Goal: Task Accomplishment & Management: Manage account settings

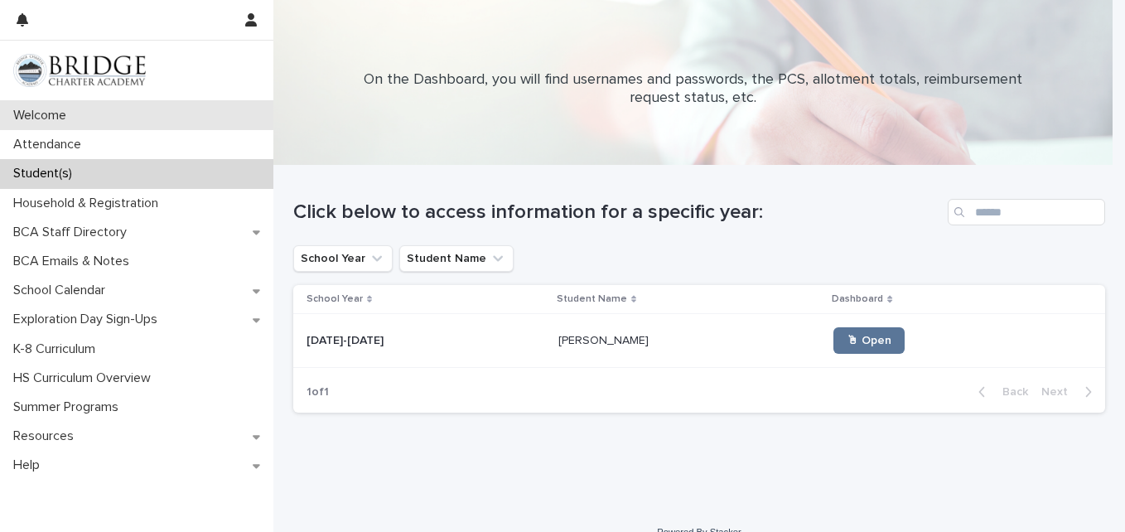
click at [35, 109] on p "Welcome" at bounding box center [43, 116] width 73 height 16
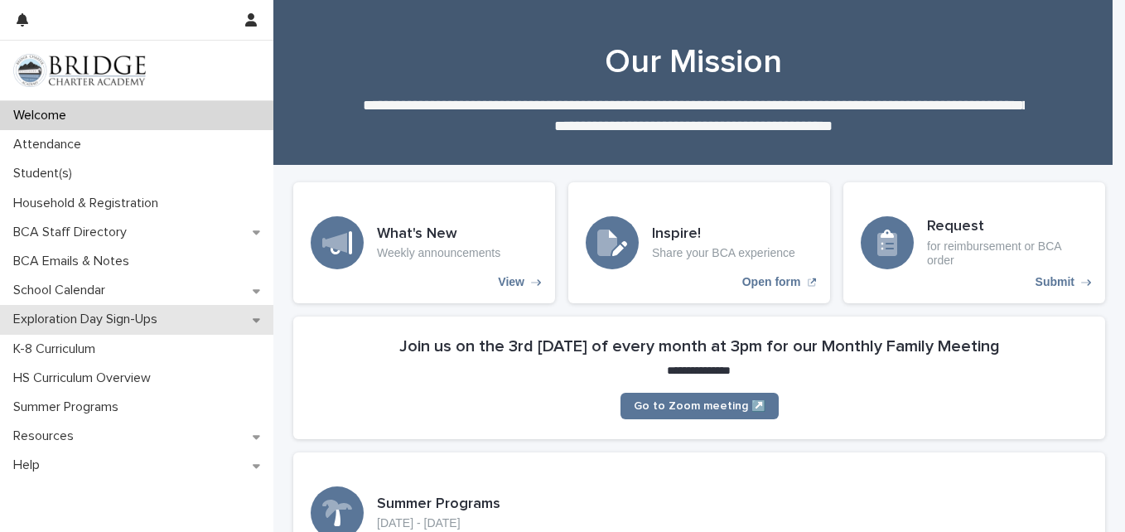
click at [75, 316] on p "Exploration Day Sign-Ups" at bounding box center [89, 319] width 164 height 16
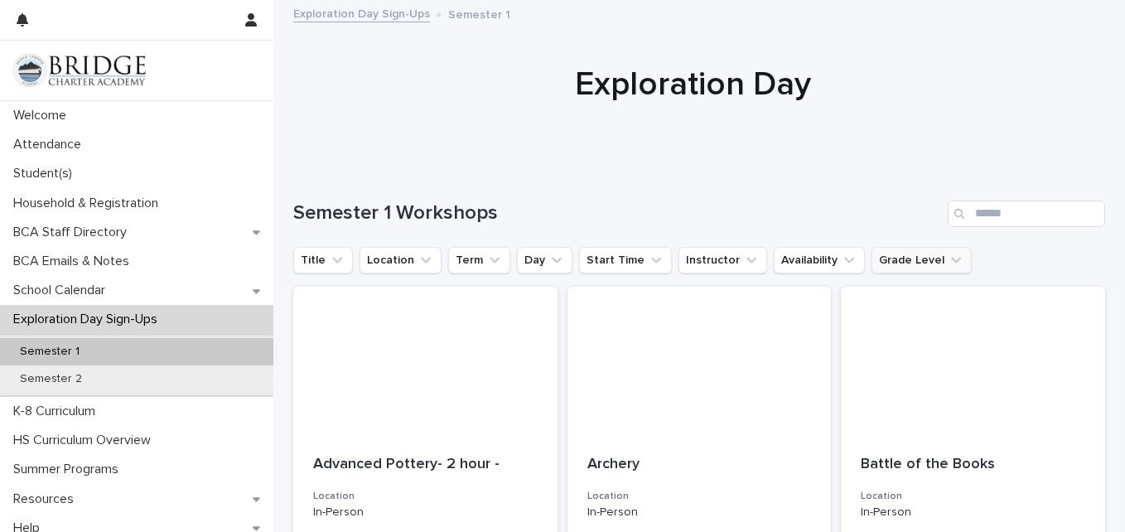
click at [901, 265] on button "Grade Level" at bounding box center [921, 260] width 100 height 26
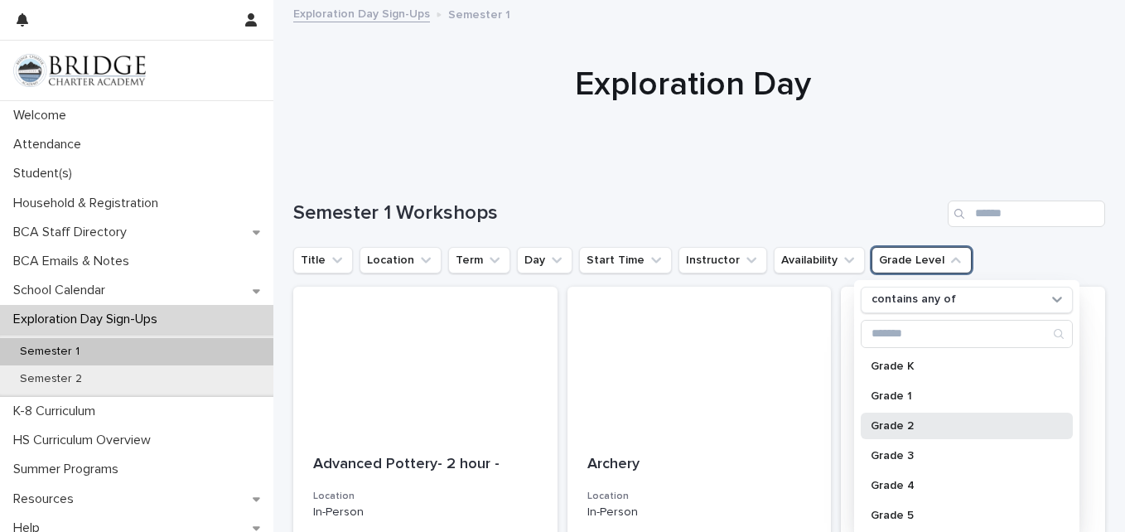
click at [903, 421] on p "Grade 2" at bounding box center [958, 426] width 176 height 12
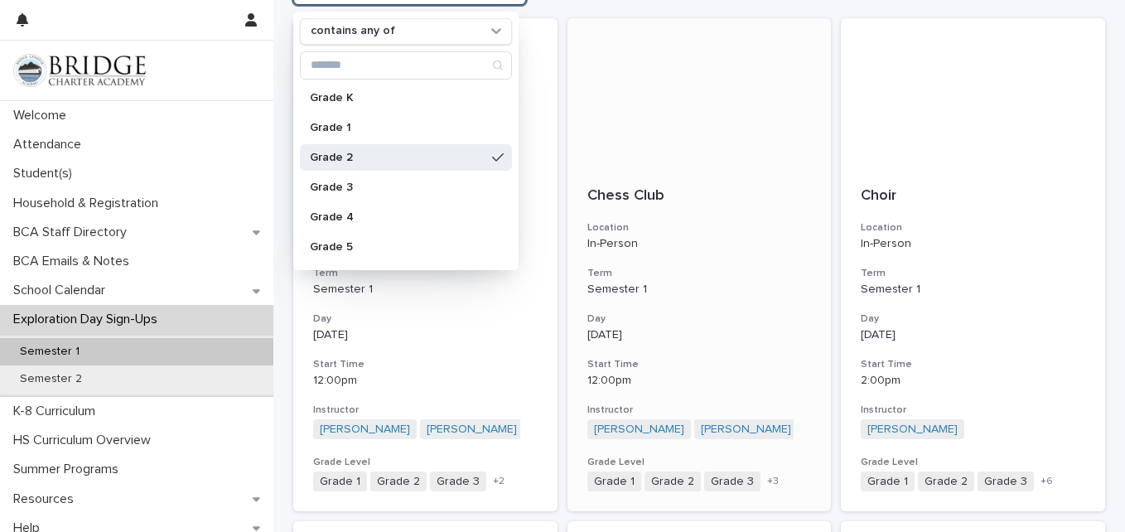
scroll to position [331, 0]
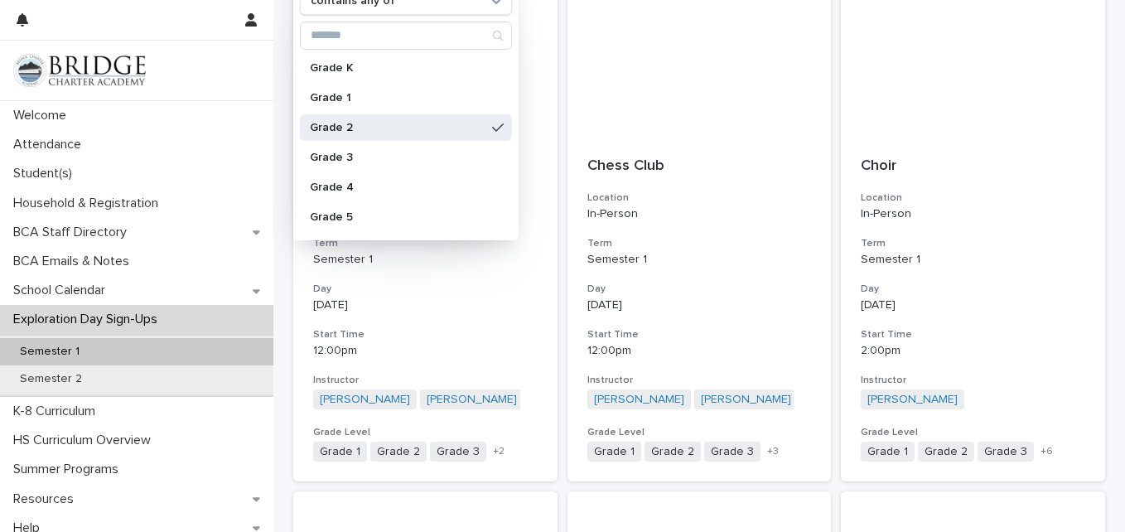
click at [248, 69] on link at bounding box center [136, 70] width 247 height 33
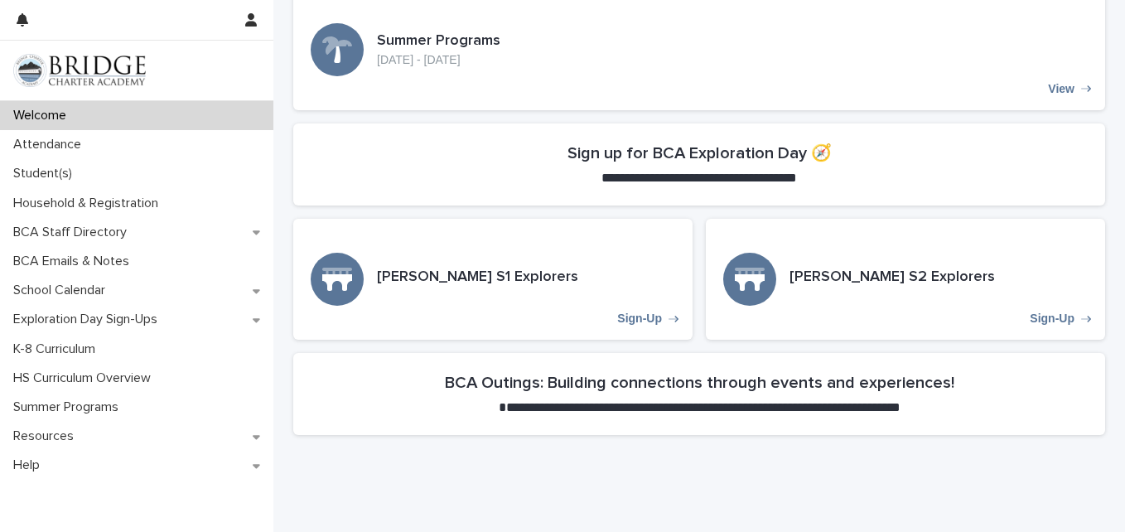
scroll to position [581, 0]
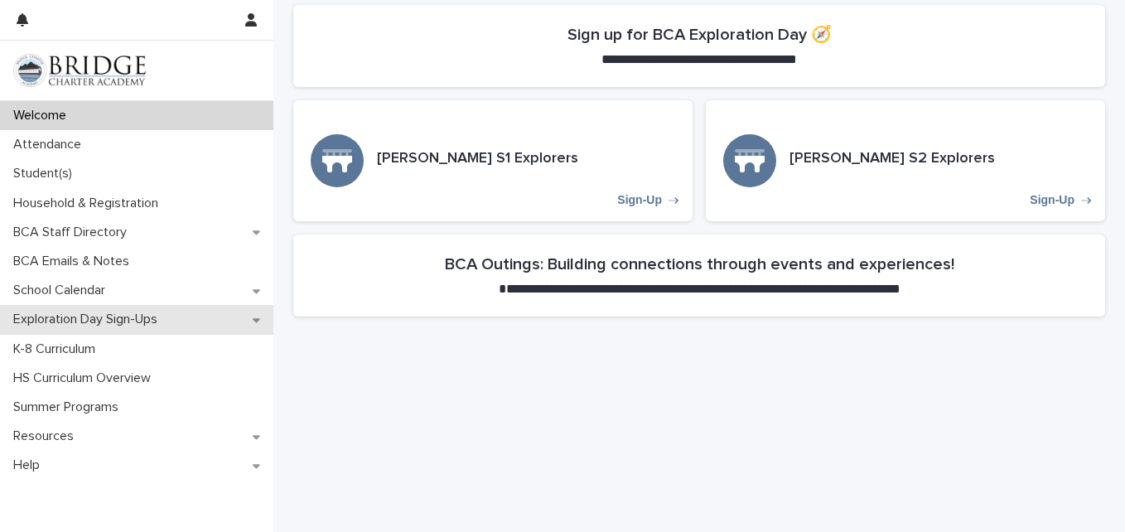
click at [34, 330] on div "Exploration Day Sign-Ups" at bounding box center [136, 319] width 273 height 29
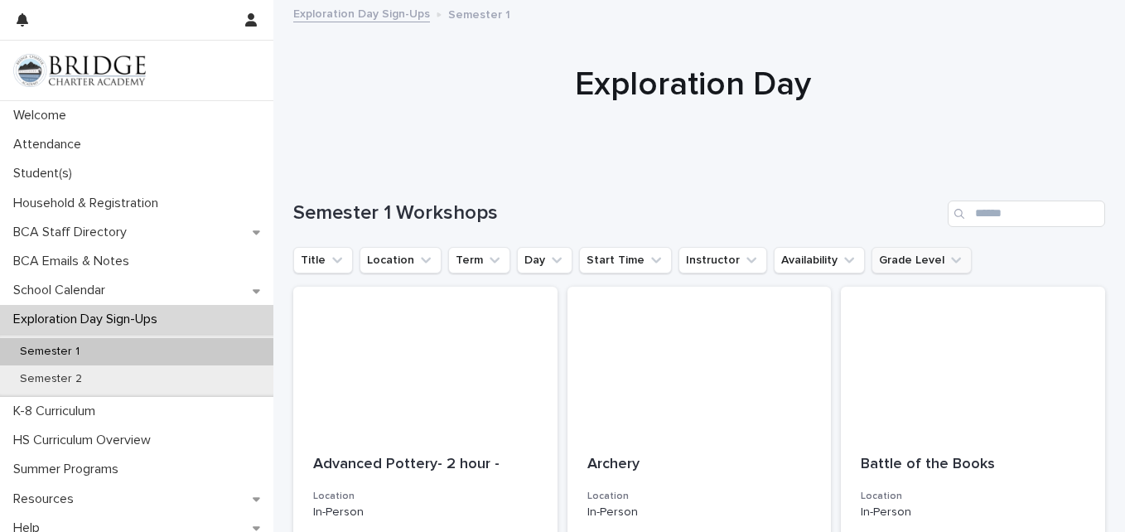
click at [891, 258] on button "Grade Level" at bounding box center [921, 260] width 100 height 26
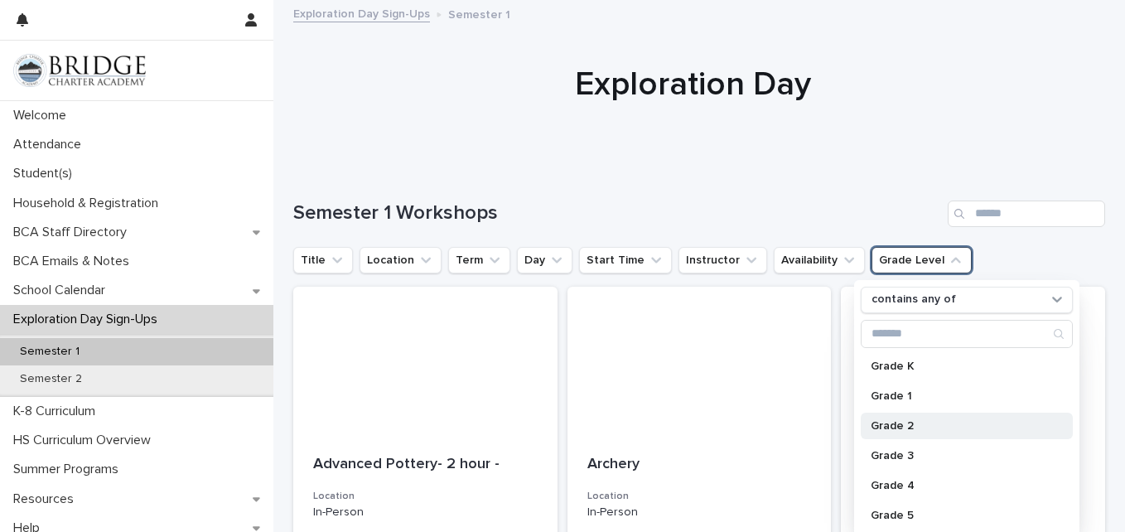
click at [910, 422] on p "Grade 2" at bounding box center [958, 426] width 176 height 12
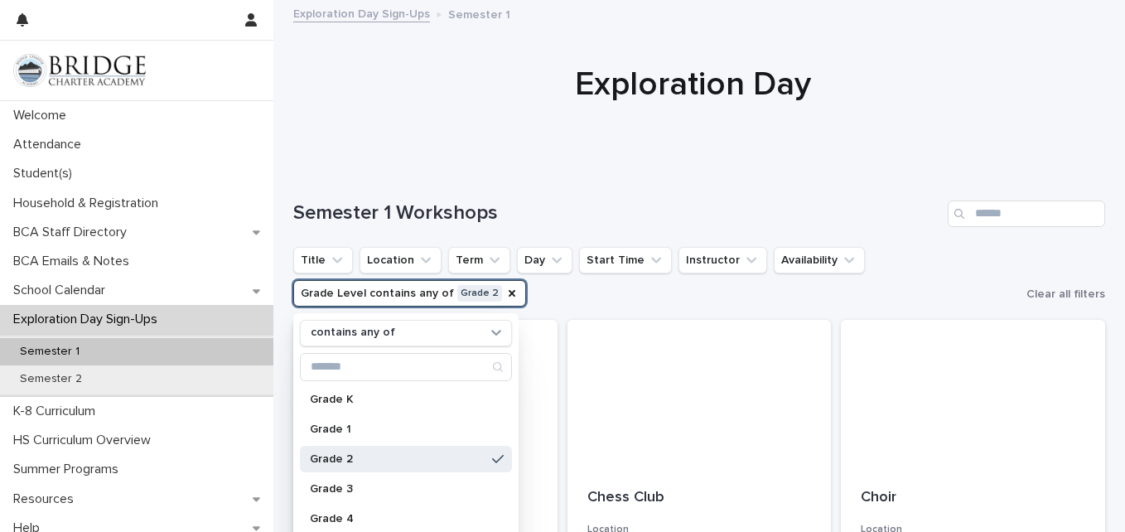
click at [679, 181] on div "Semester 1 Workshops" at bounding box center [699, 206] width 812 height 79
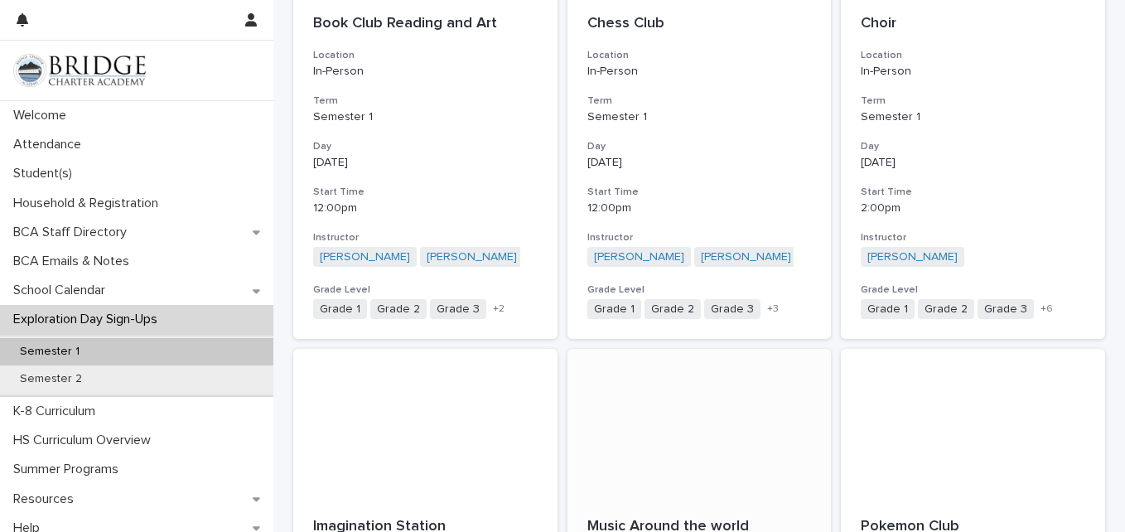
scroll to position [414, 0]
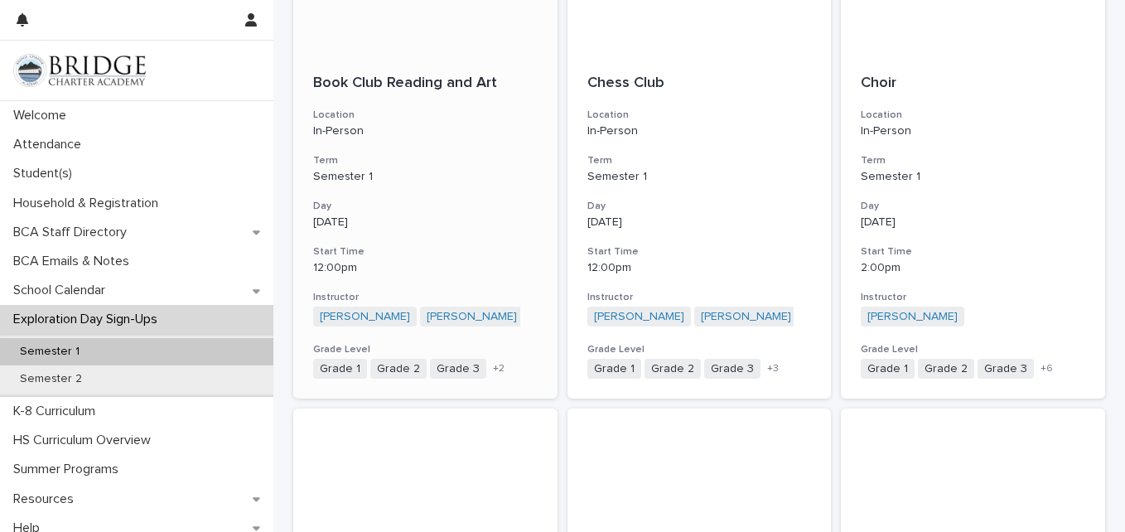
click at [508, 243] on div "Book Club Reading and Art Location In-Person Term Semester 1 Day [DATE] Start T…" at bounding box center [425, 227] width 264 height 344
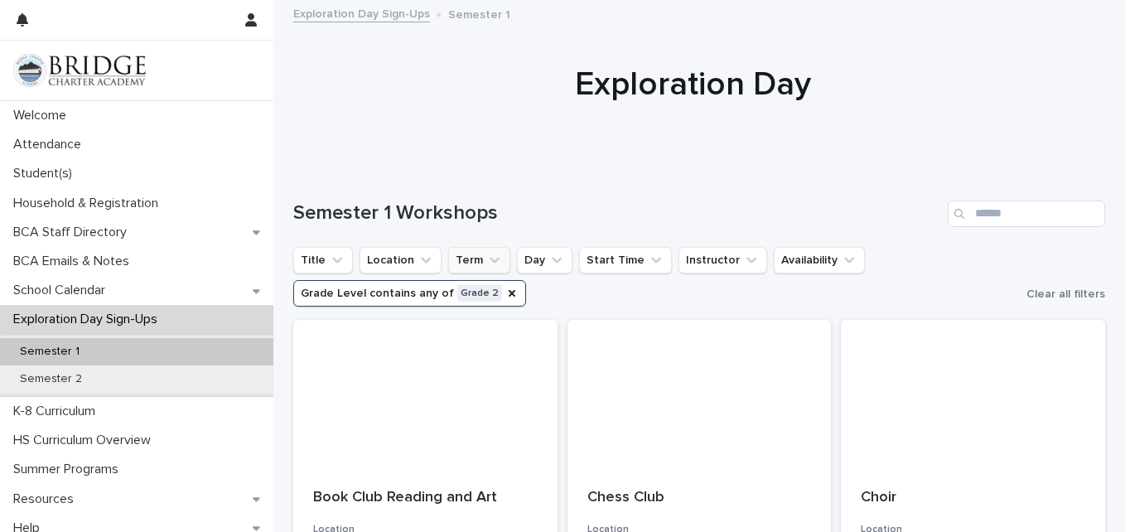
click at [489, 261] on icon "Term" at bounding box center [494, 260] width 10 height 6
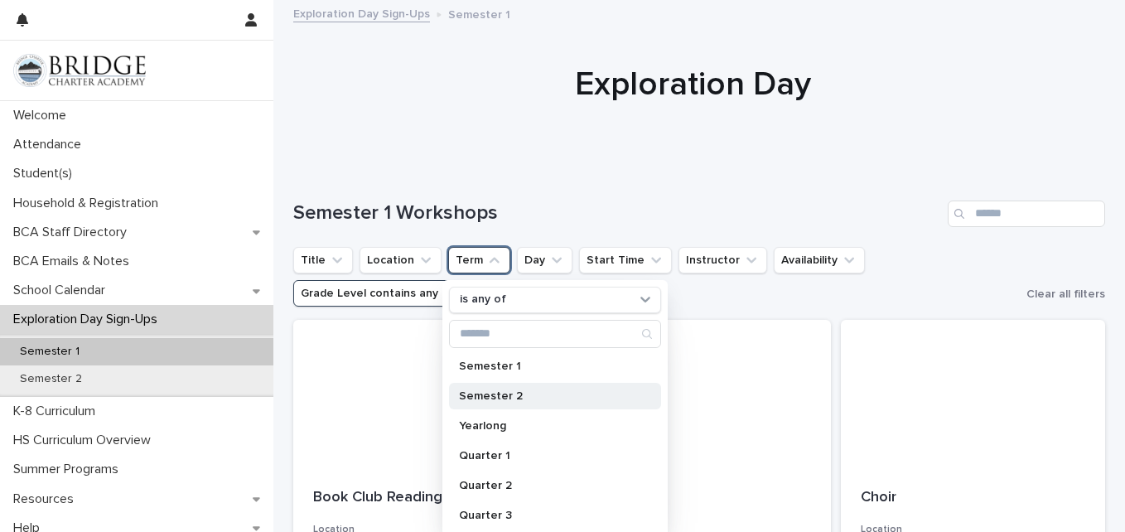
click at [509, 402] on div "Semester 2" at bounding box center [555, 396] width 212 height 26
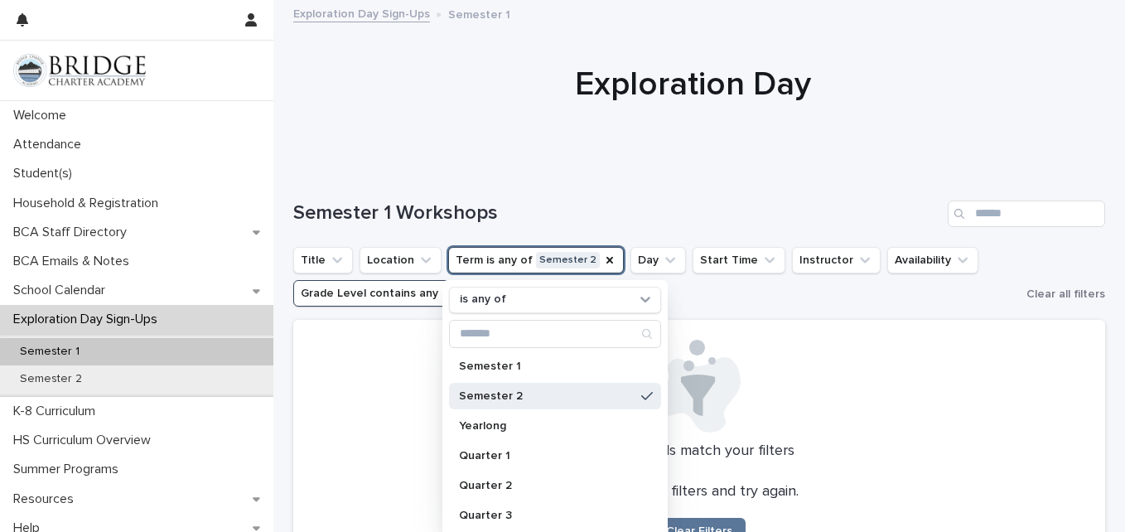
click at [686, 171] on div "Semester 1 Workshops" at bounding box center [699, 206] width 812 height 79
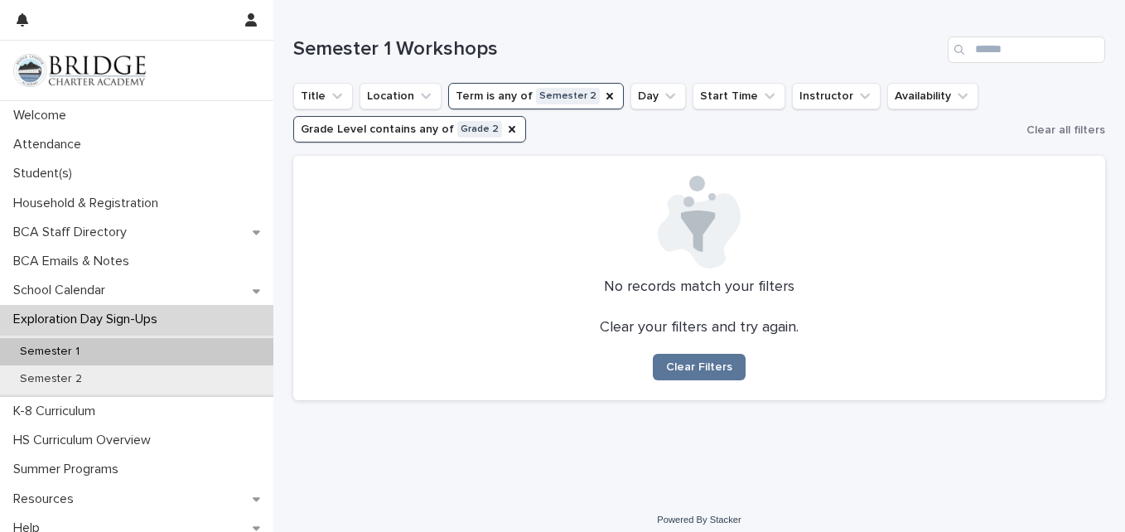
scroll to position [166, 0]
click at [603, 94] on icon "Term" at bounding box center [609, 94] width 13 height 13
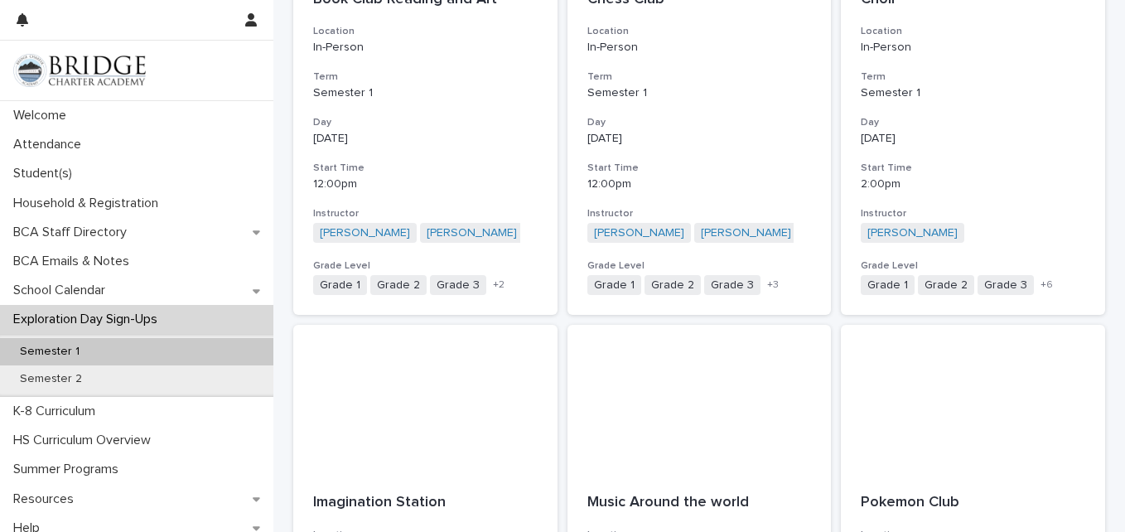
scroll to position [497, 0]
click at [477, 78] on h3 "Term" at bounding box center [425, 77] width 224 height 13
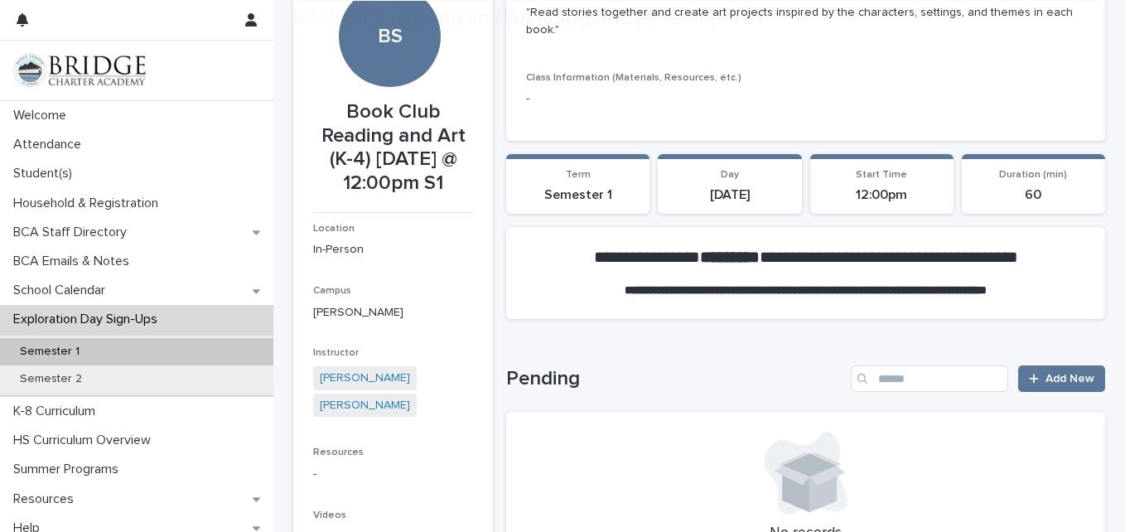
scroll to position [169, 0]
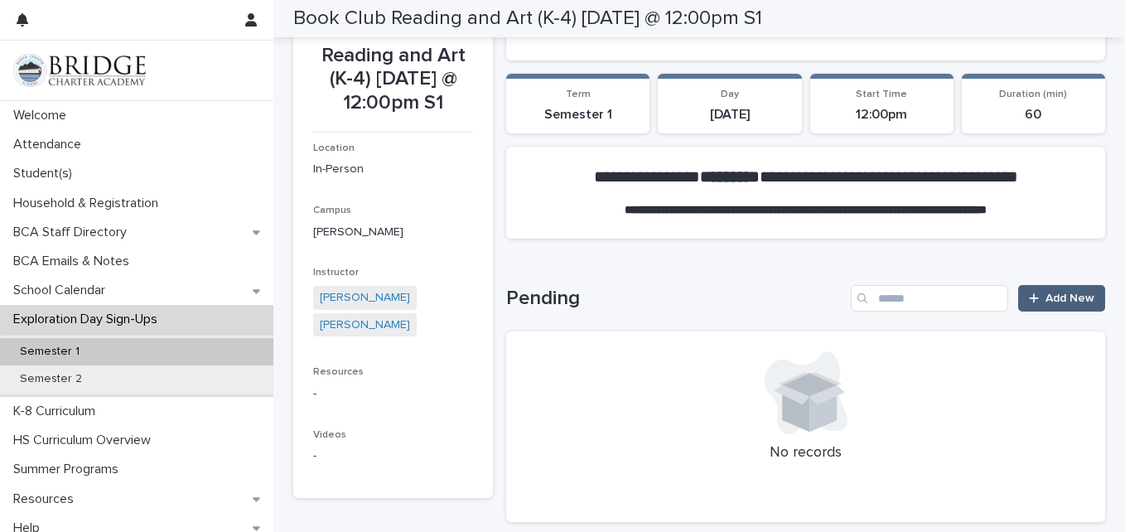
click at [1045, 292] on span "Add New" at bounding box center [1069, 298] width 49 height 12
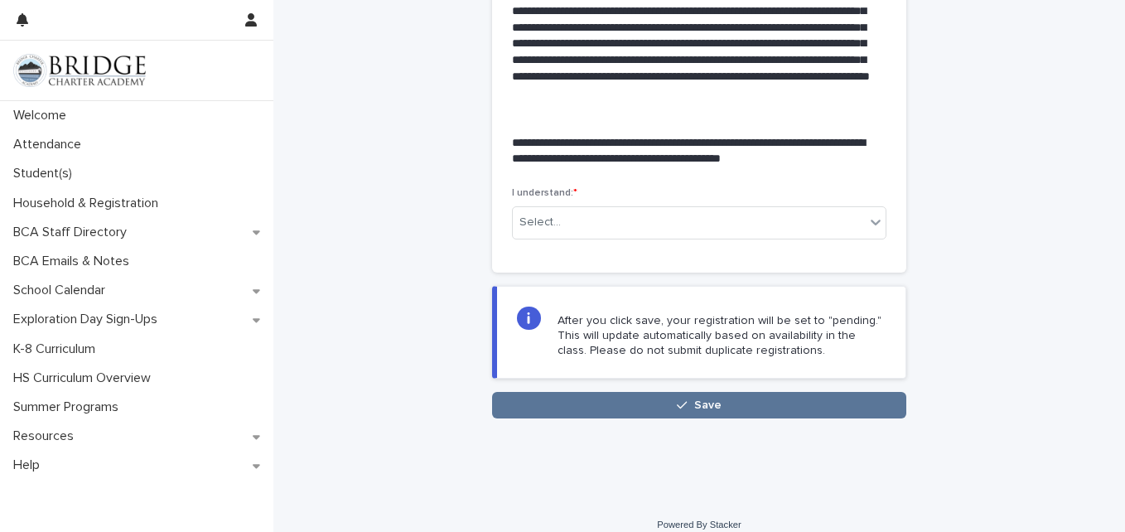
scroll to position [430, 0]
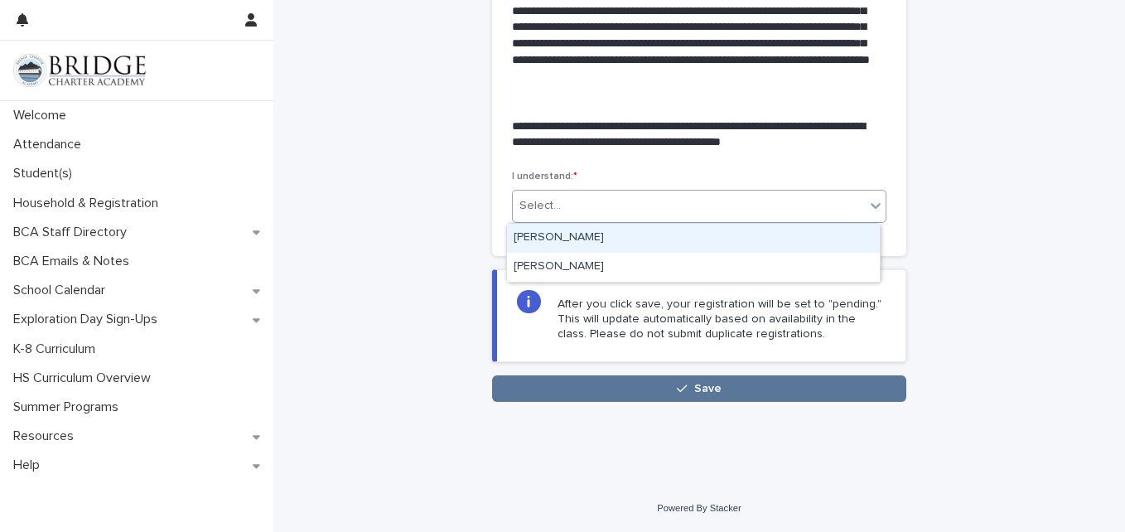
click at [865, 210] on div at bounding box center [875, 205] width 20 height 30
click at [844, 236] on div "[PERSON_NAME]" at bounding box center [693, 238] width 373 height 29
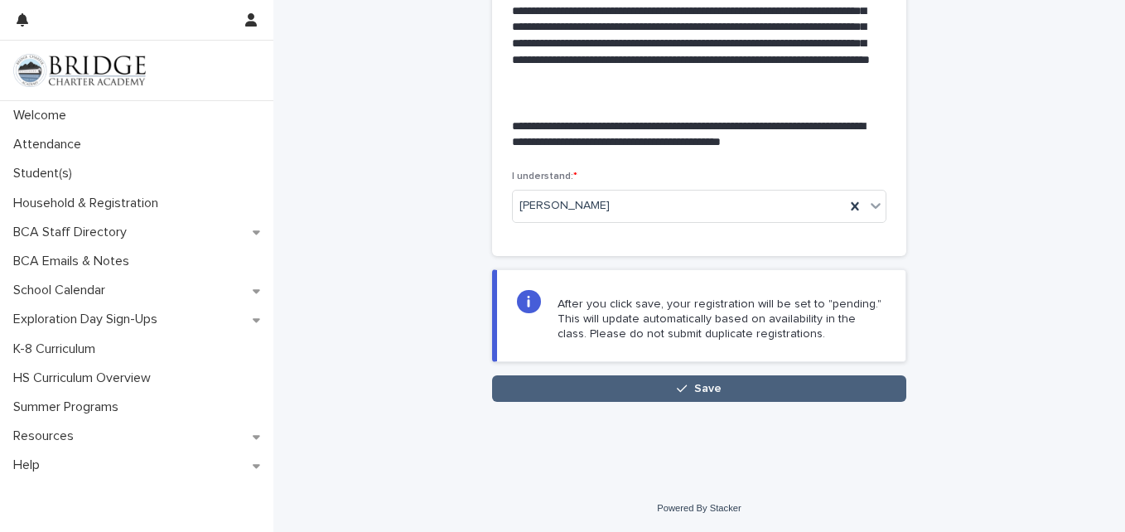
click at [811, 381] on button "Save" at bounding box center [699, 388] width 414 height 26
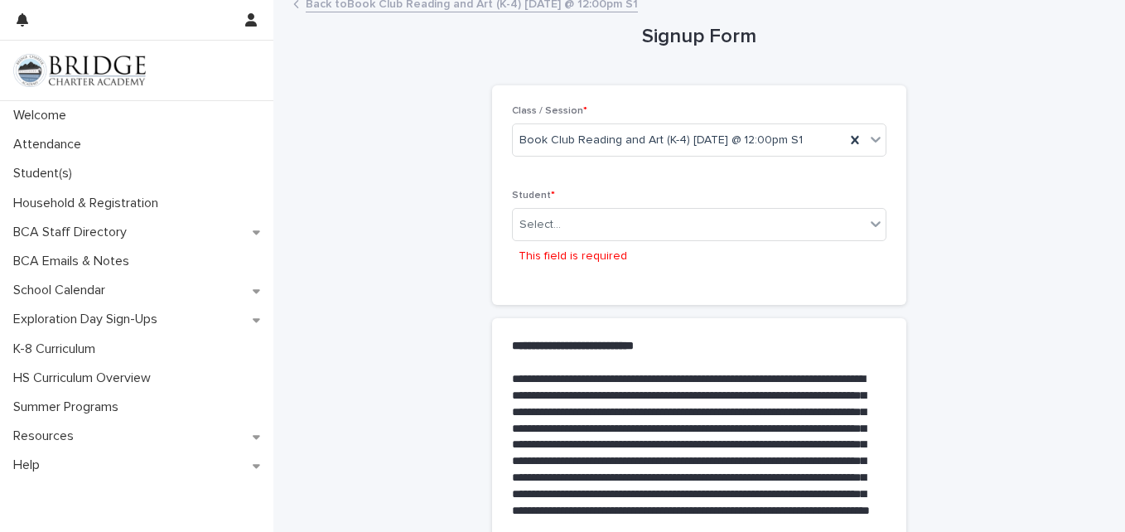
scroll to position [0, 0]
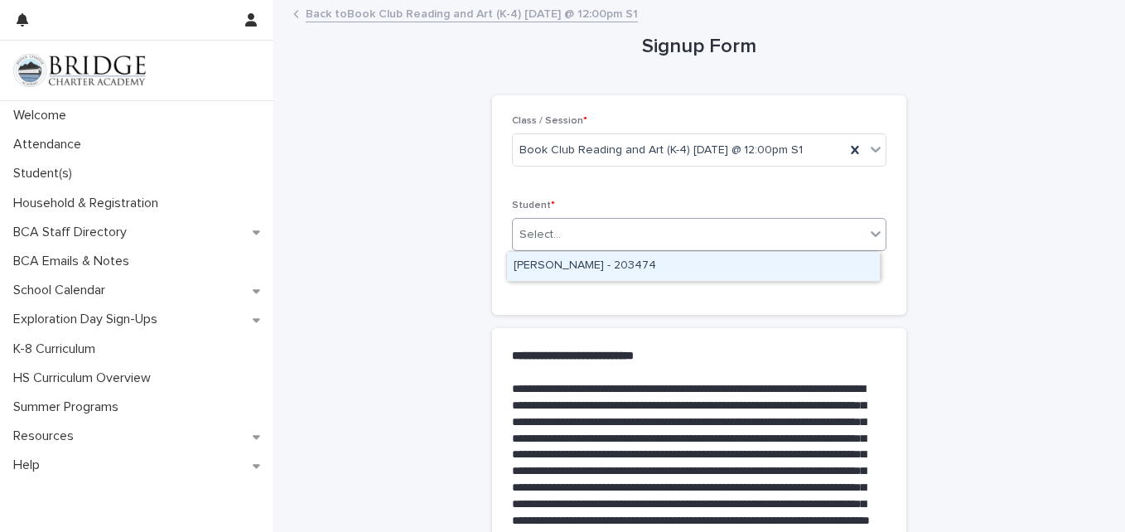
click at [785, 239] on div "Select..." at bounding box center [689, 234] width 352 height 27
click at [773, 271] on div "[PERSON_NAME] - 203474" at bounding box center [693, 266] width 373 height 29
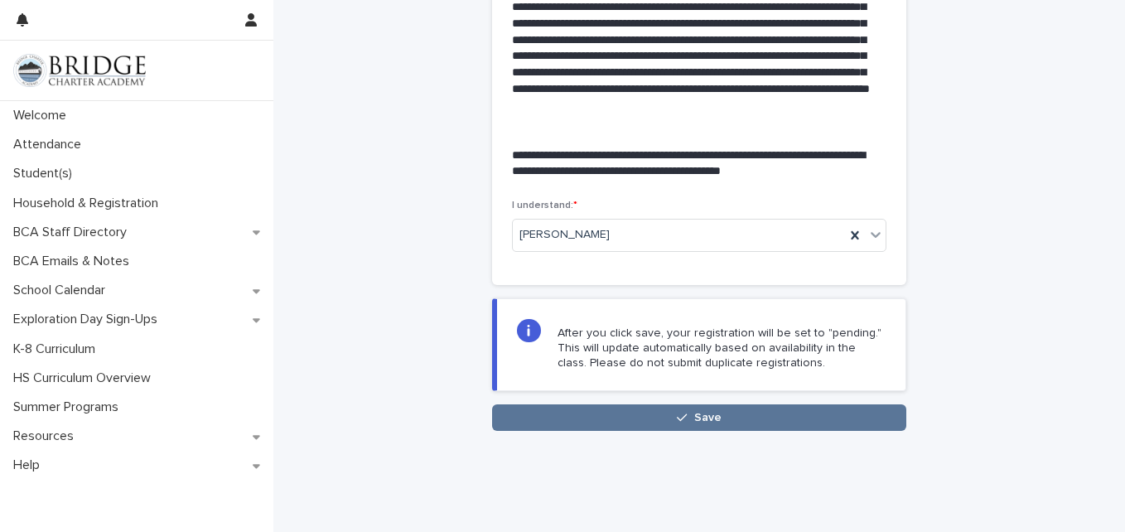
scroll to position [430, 0]
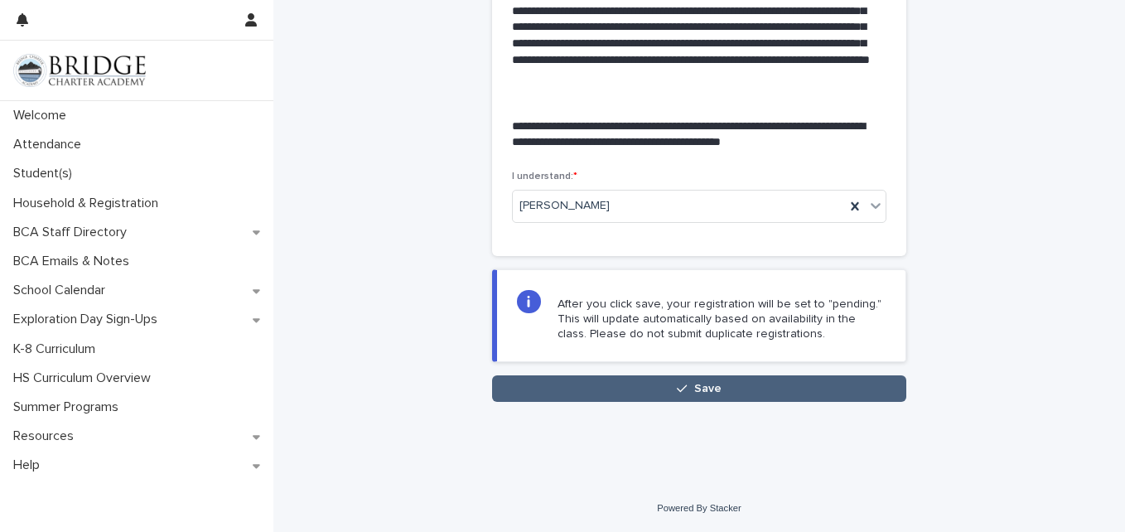
click at [787, 382] on button "Save" at bounding box center [699, 388] width 414 height 26
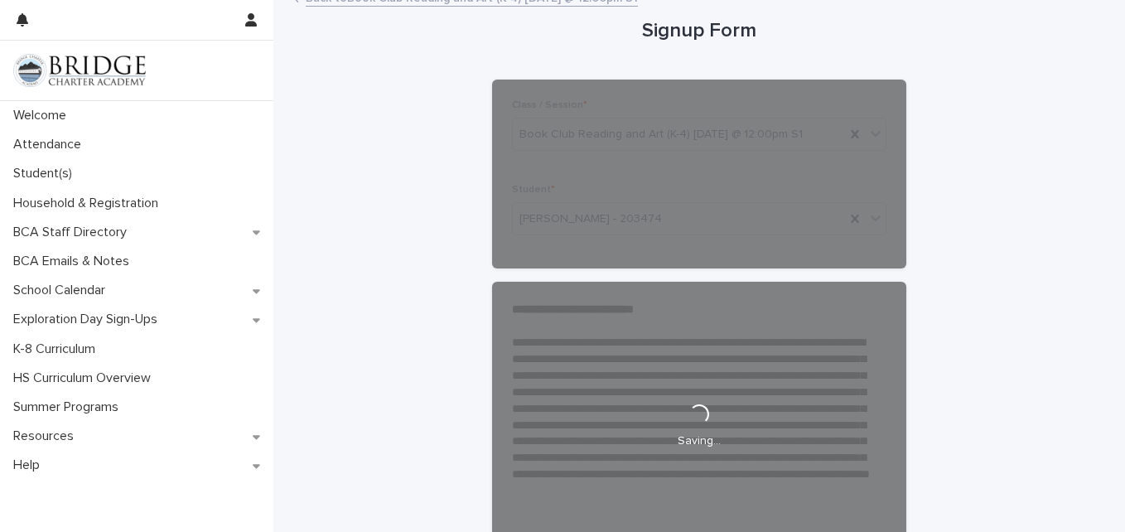
scroll to position [0, 0]
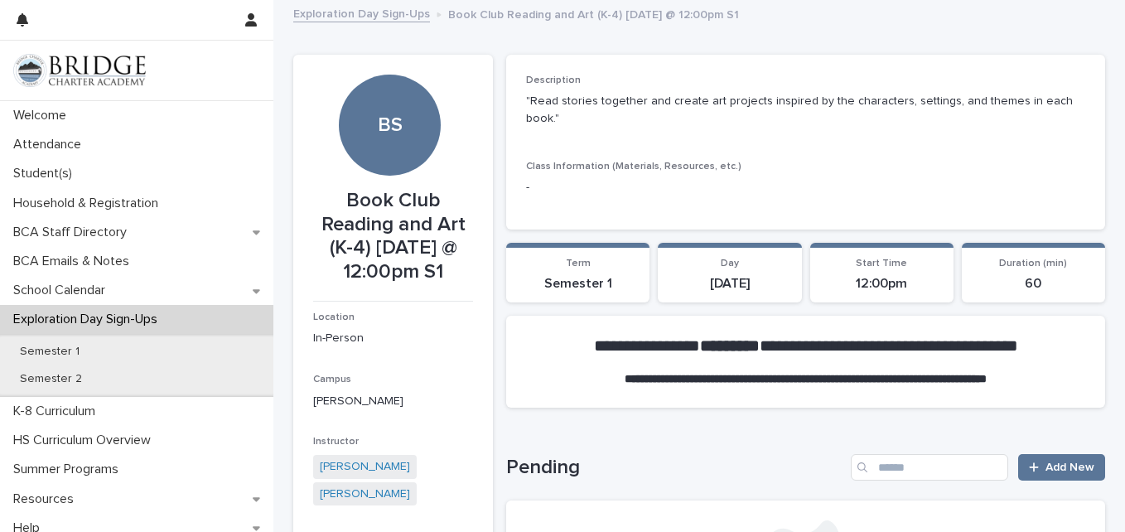
click at [397, 16] on link "Exploration Day Sign-Ups" at bounding box center [361, 12] width 137 height 19
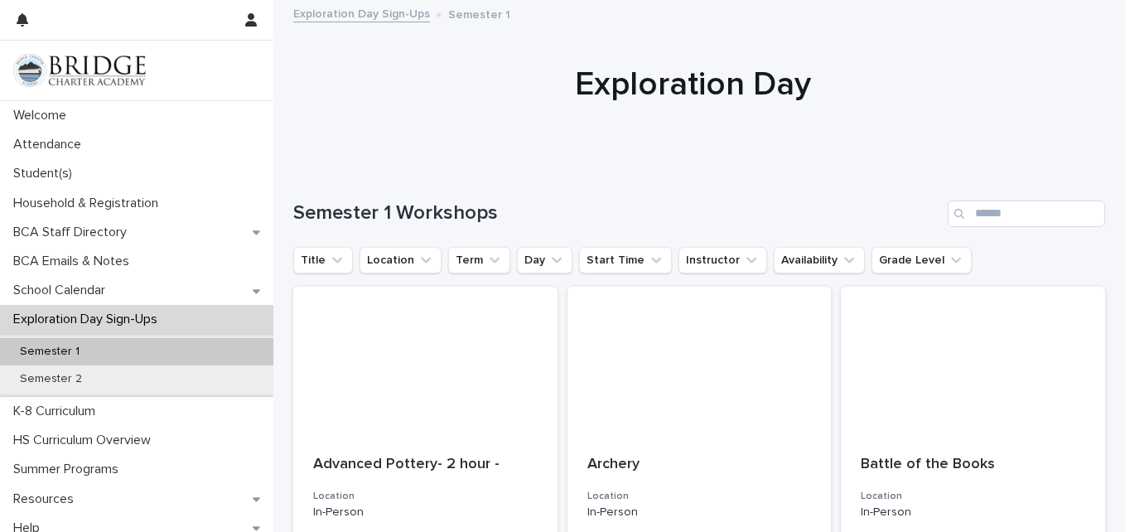
scroll to position [83, 0]
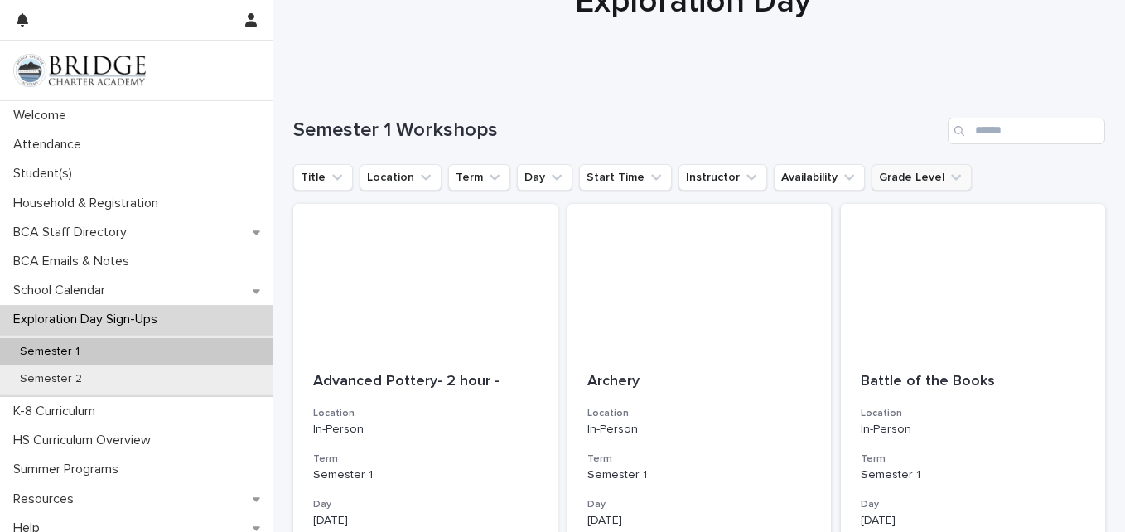
click at [903, 178] on button "Grade Level" at bounding box center [921, 177] width 100 height 26
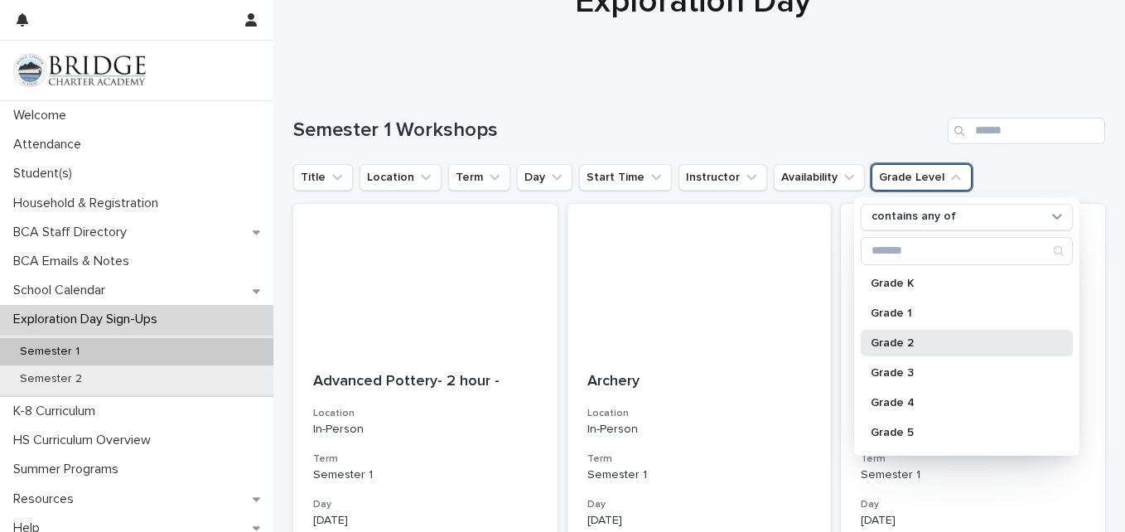
click at [908, 335] on div "Grade 2" at bounding box center [966, 343] width 212 height 26
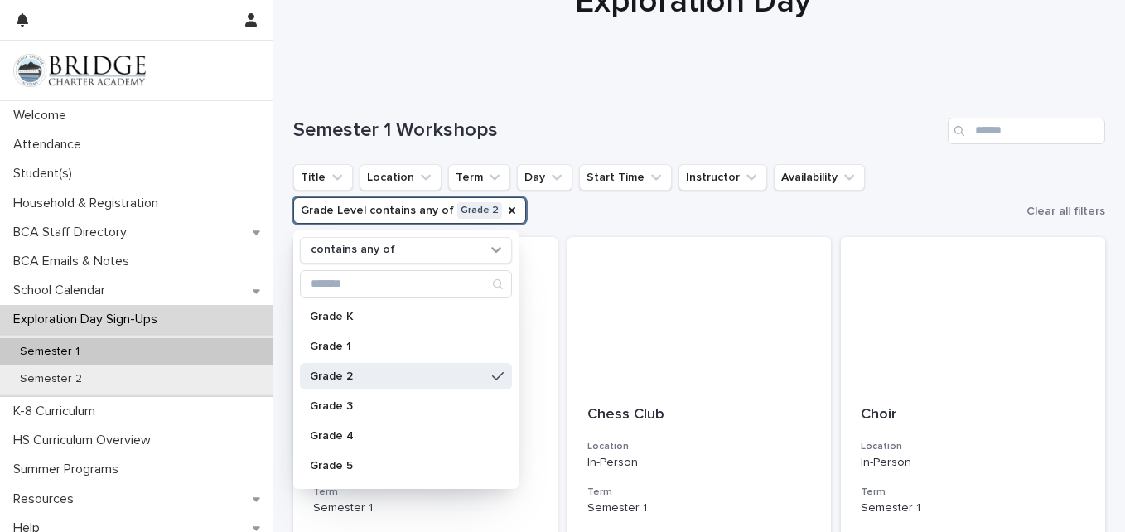
click at [666, 106] on div "Semester 1 Workshops" at bounding box center [699, 123] width 812 height 79
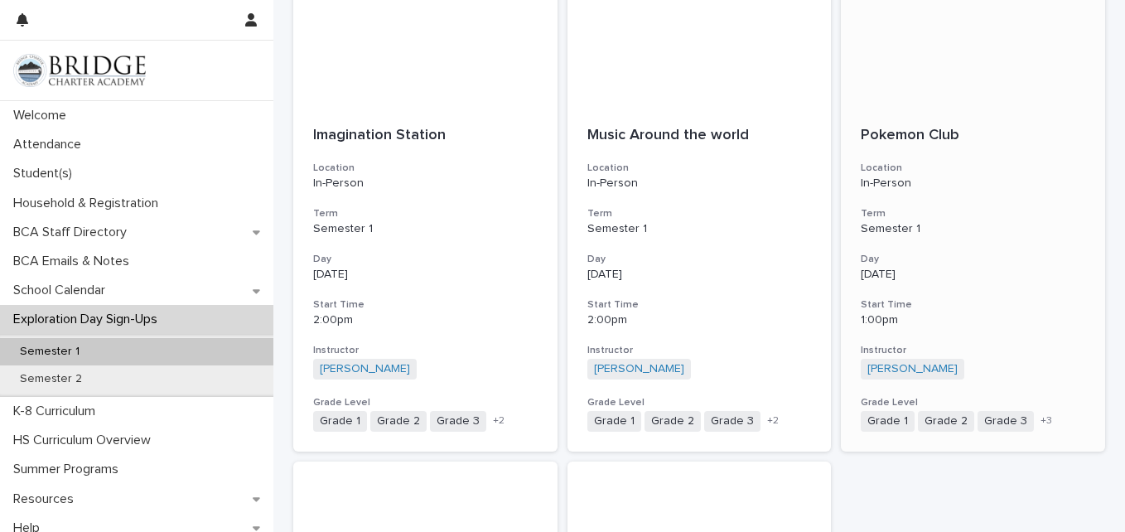
scroll to position [828, 0]
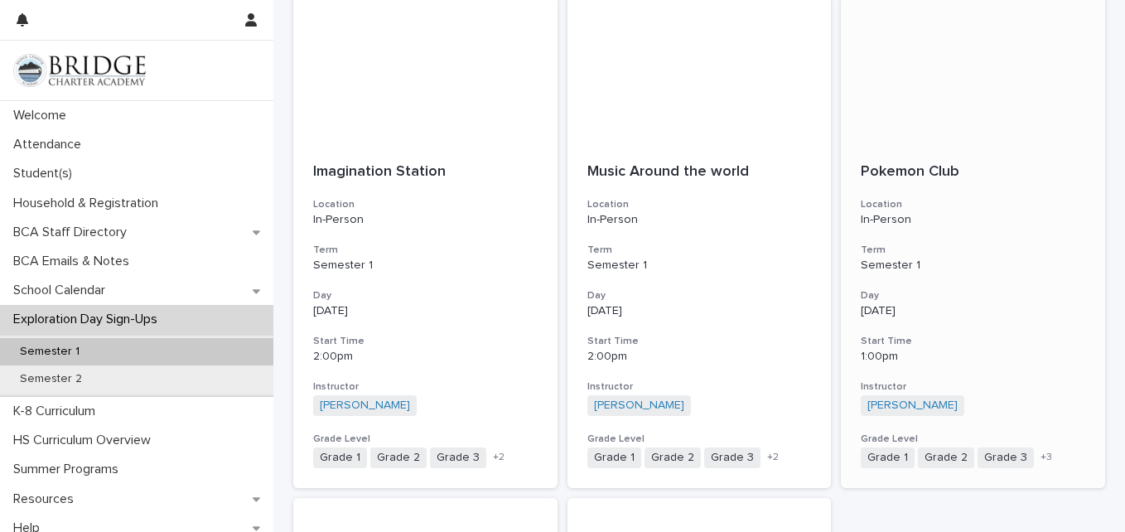
click at [997, 218] on p "In-Person" at bounding box center [972, 220] width 224 height 14
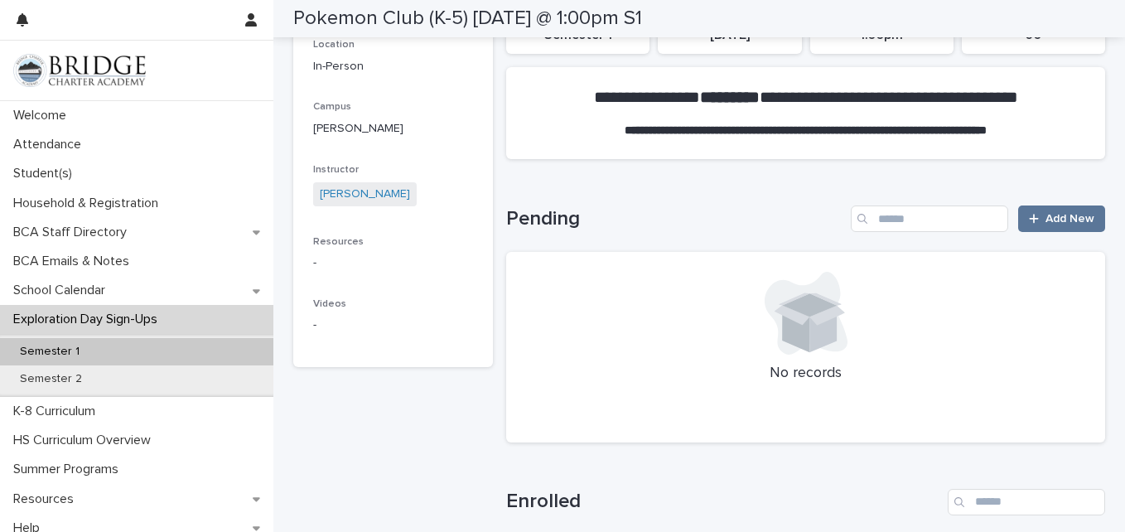
scroll to position [166, 0]
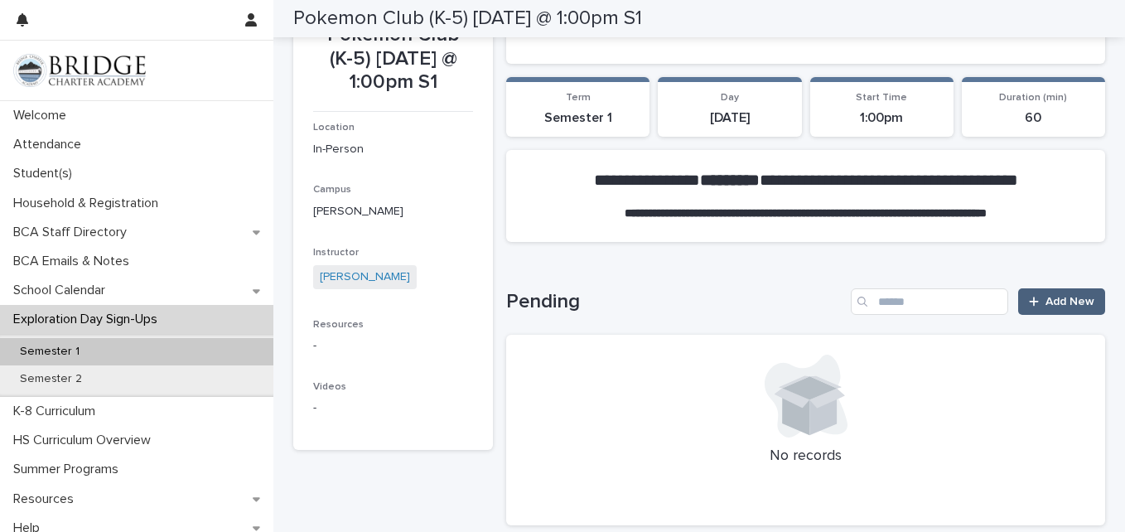
click at [1056, 296] on span "Add New" at bounding box center [1069, 302] width 49 height 12
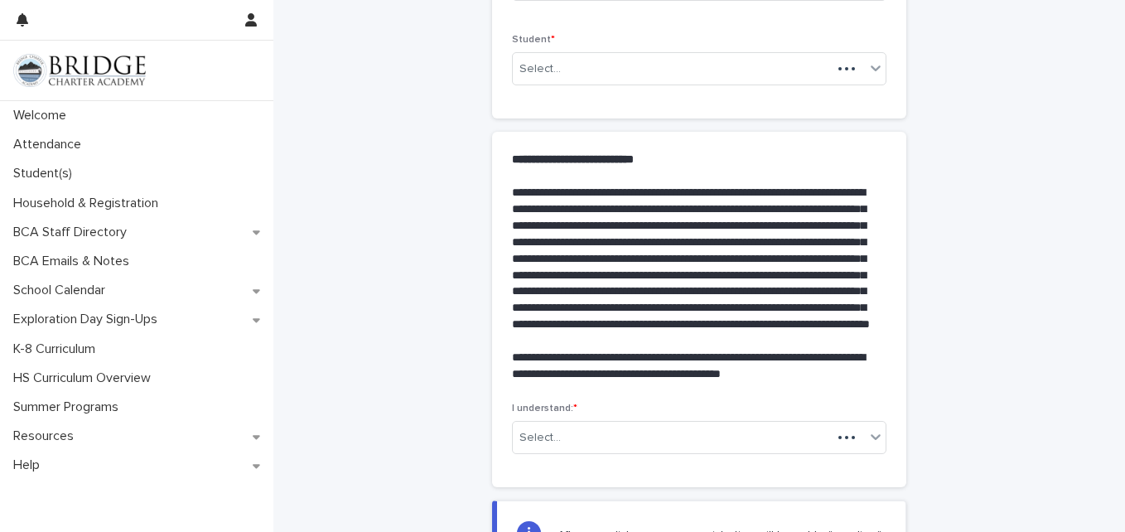
scroll to position [291, 0]
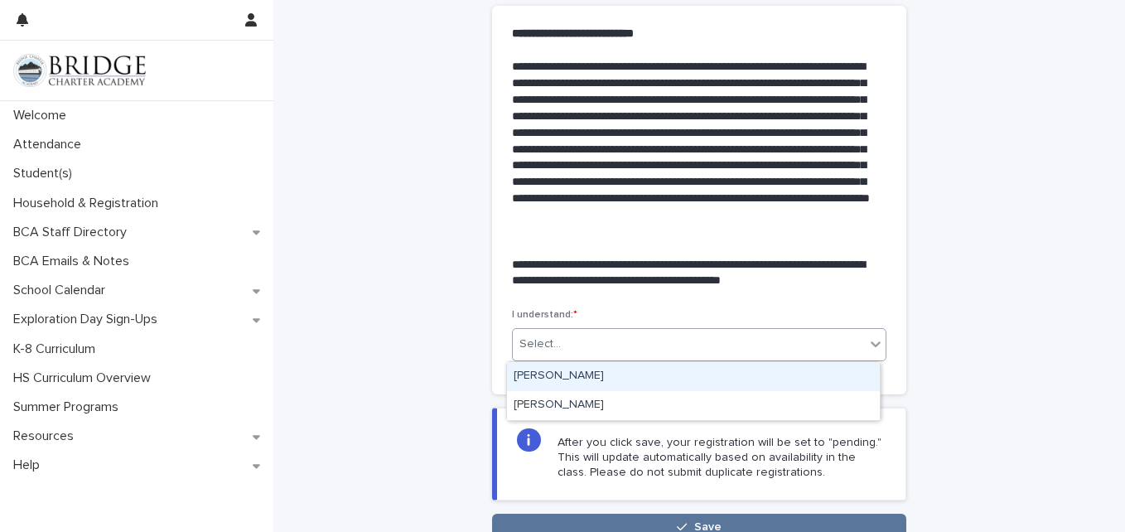
click at [873, 345] on icon at bounding box center [875, 343] width 17 height 17
click at [766, 374] on div "[PERSON_NAME]" at bounding box center [693, 376] width 373 height 29
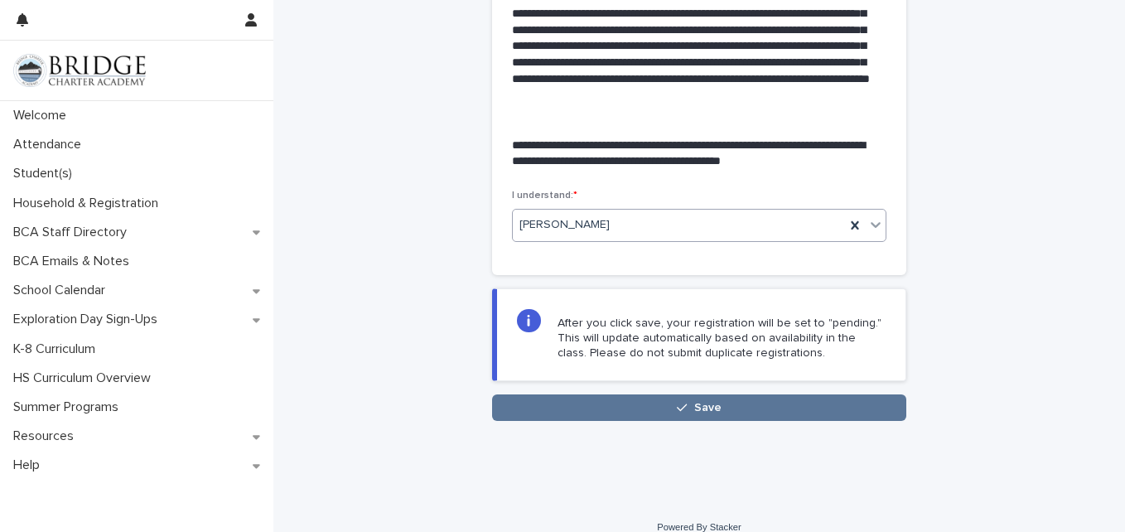
scroll to position [430, 0]
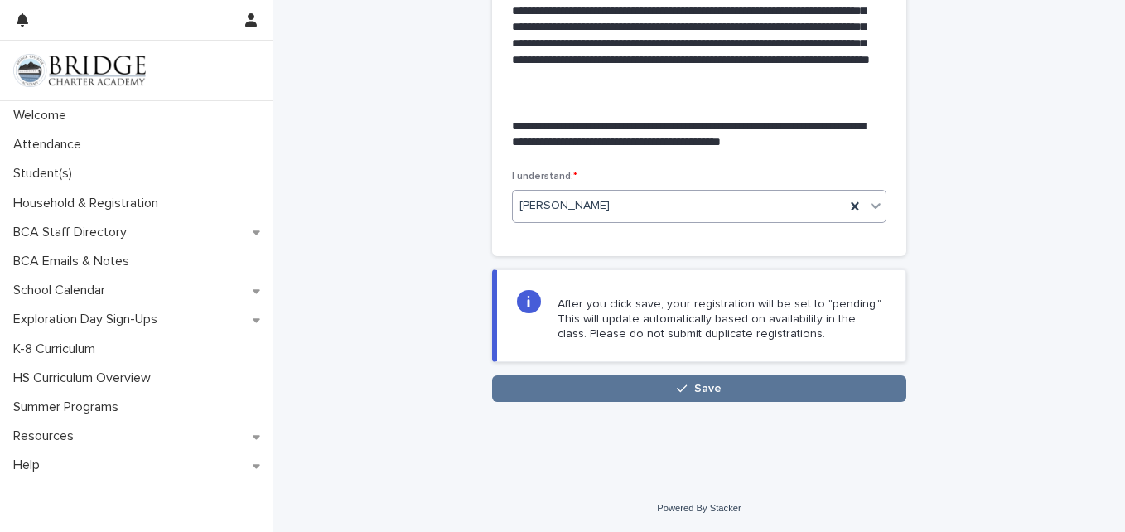
click at [764, 391] on button "Save" at bounding box center [699, 388] width 414 height 26
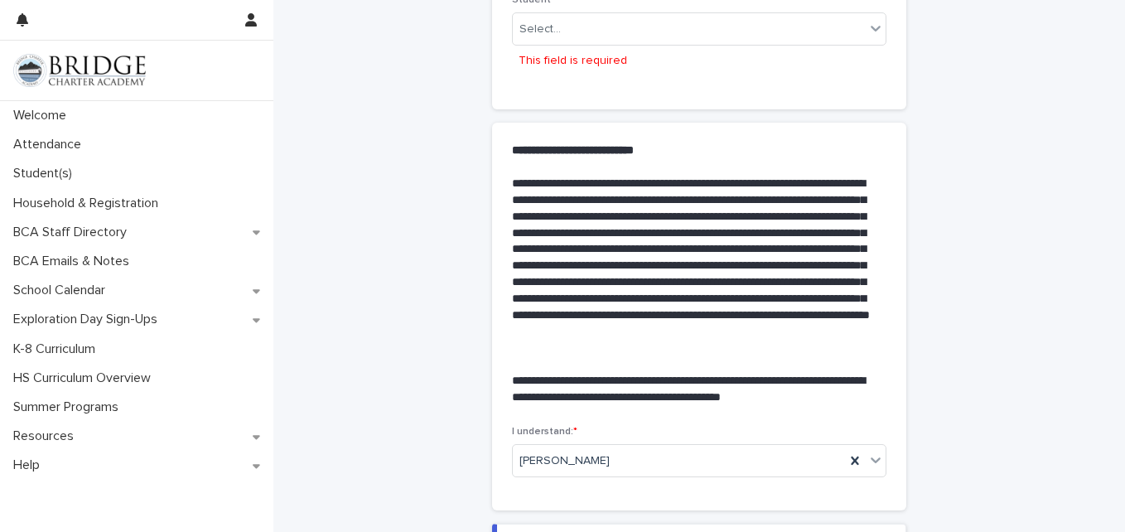
scroll to position [211, 0]
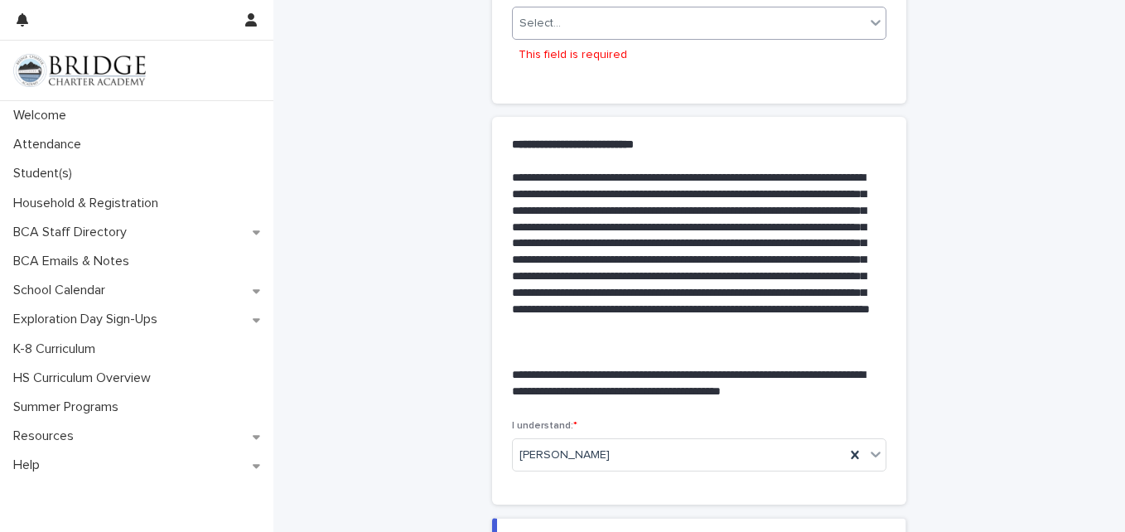
click at [778, 16] on div "Select..." at bounding box center [689, 23] width 352 height 27
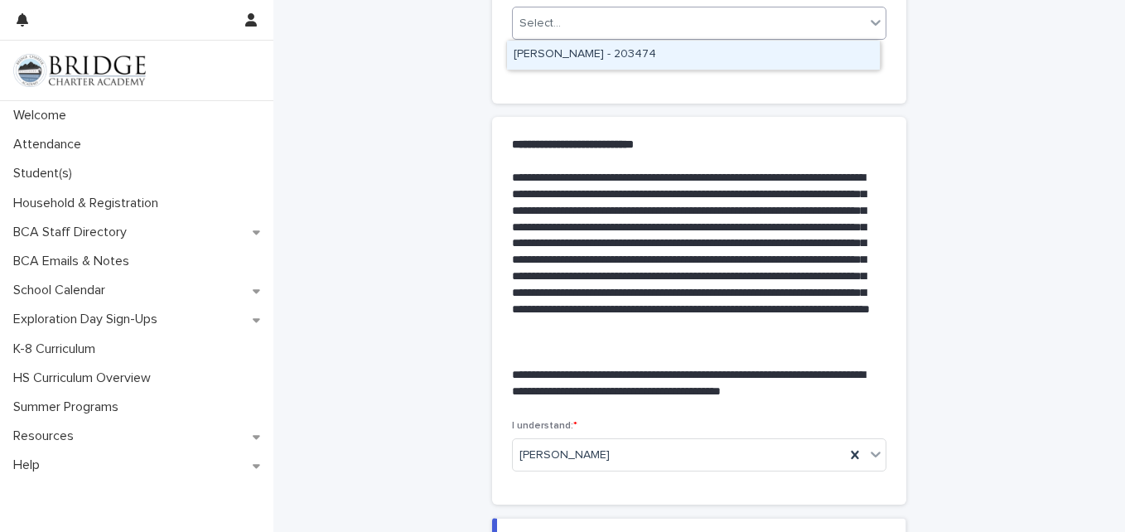
click at [757, 55] on div "[PERSON_NAME] - 203474" at bounding box center [693, 55] width 373 height 29
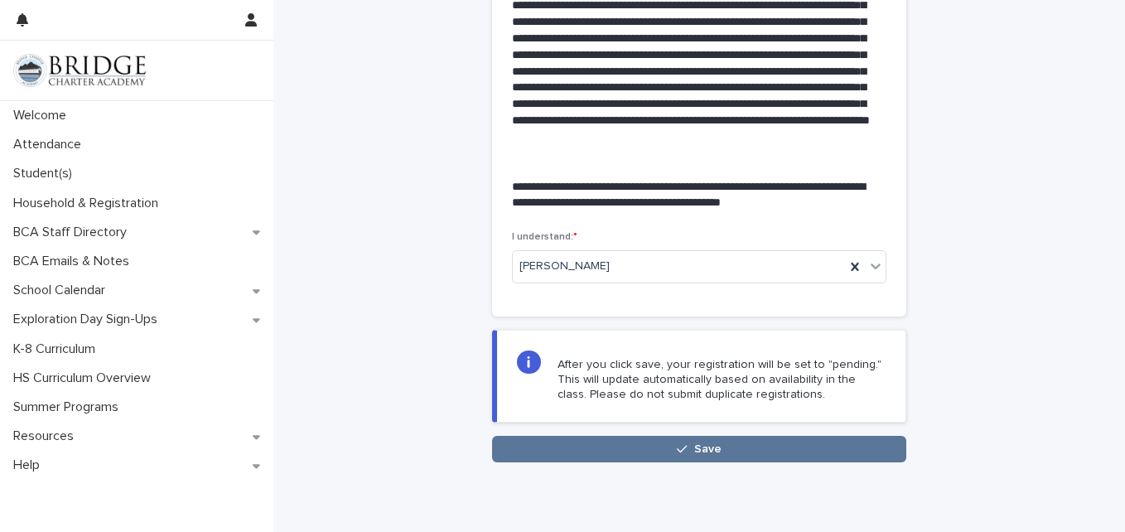
scroll to position [430, 0]
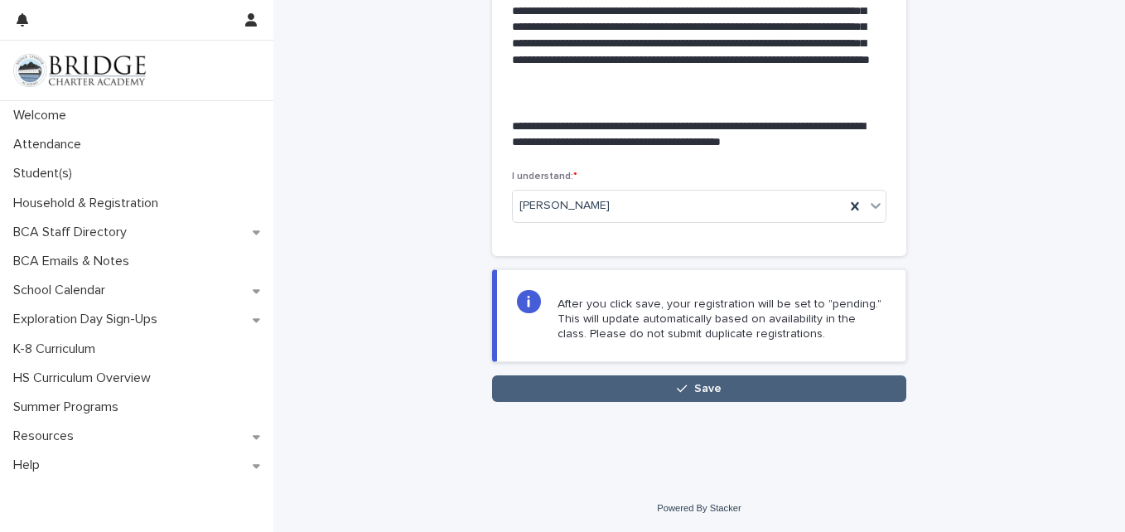
click at [738, 390] on button "Save" at bounding box center [699, 388] width 414 height 26
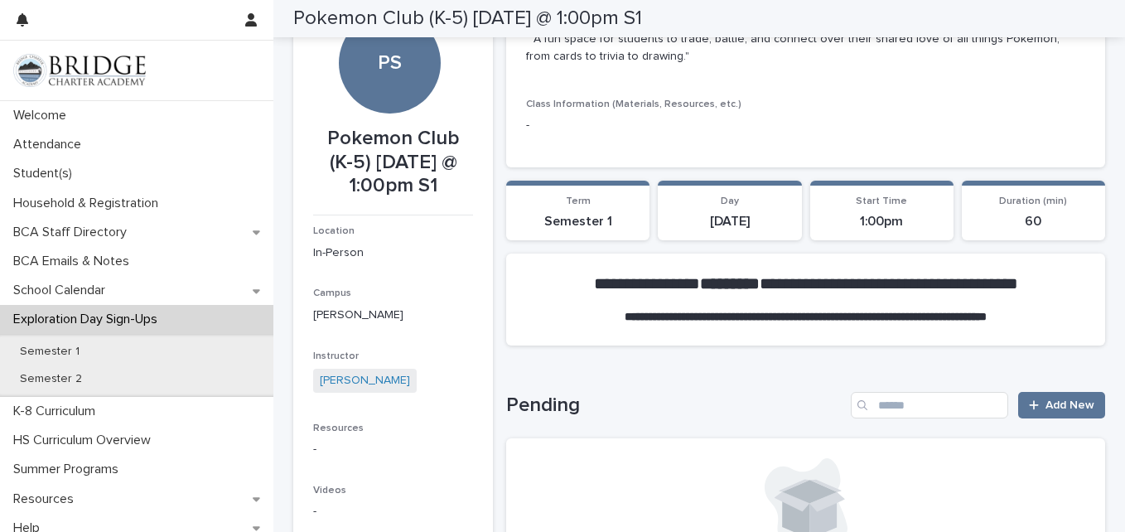
scroll to position [47, 0]
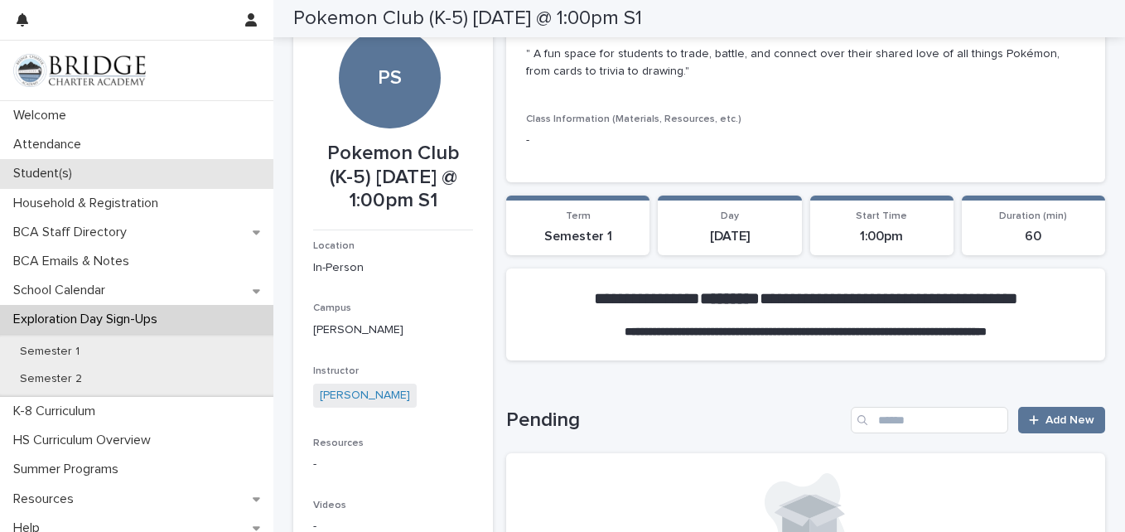
click at [147, 171] on div "Student(s)" at bounding box center [136, 173] width 273 height 29
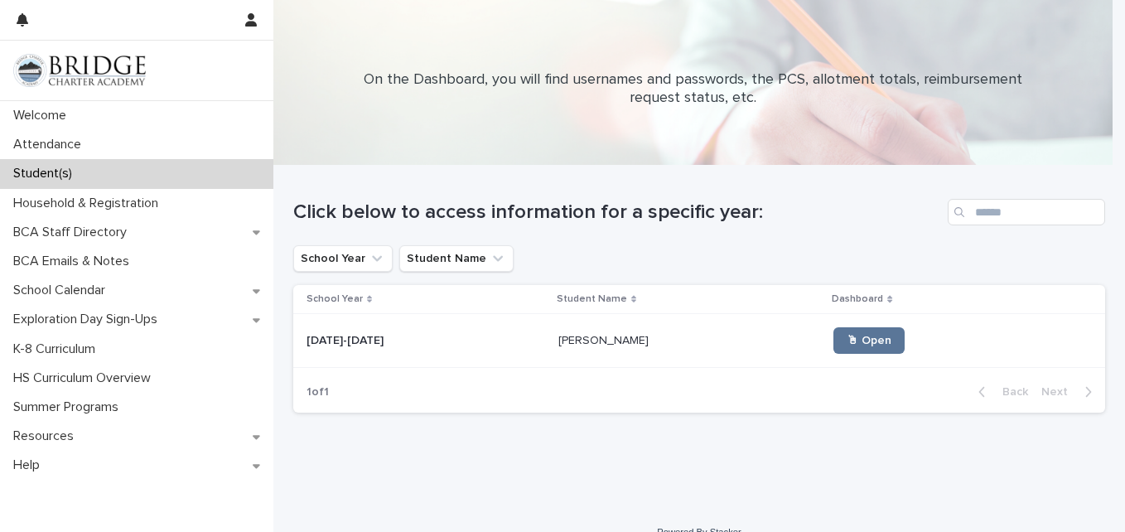
click at [364, 339] on p "[DATE]-[DATE]" at bounding box center [346, 338] width 80 height 17
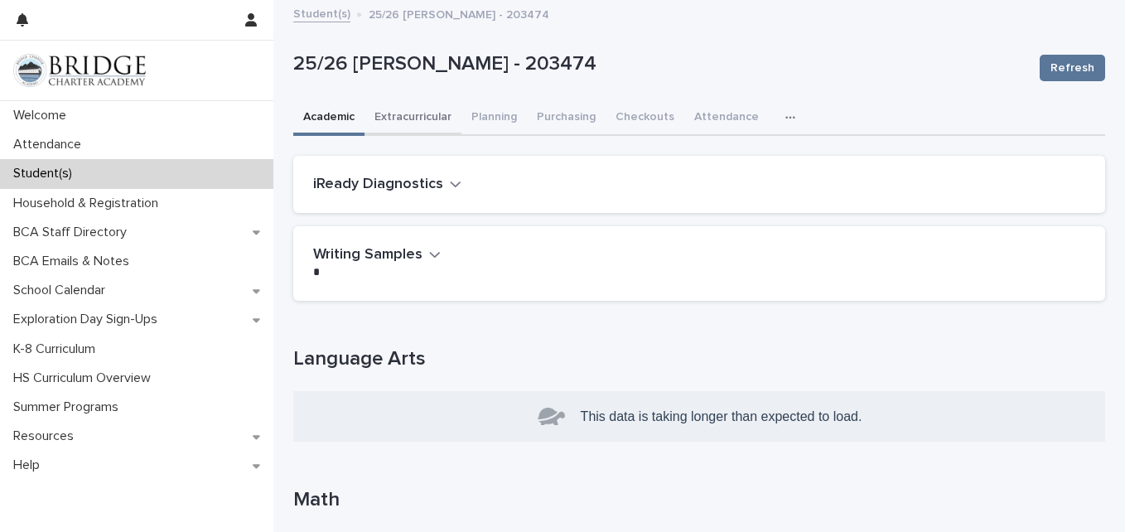
click at [433, 110] on button "Extracurricular" at bounding box center [412, 118] width 97 height 35
